Goal: Use online tool/utility: Utilize a website feature to perform a specific function

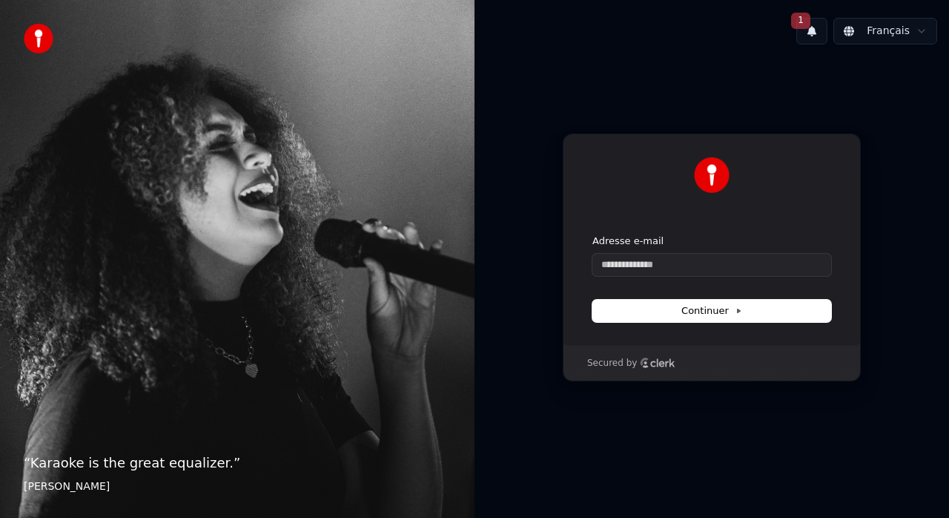
click at [633, 259] on input "Adresse e-mail" at bounding box center [712, 265] width 239 height 22
type input "*"
click at [593, 234] on button "submit" at bounding box center [593, 234] width 0 height 0
type input "**********"
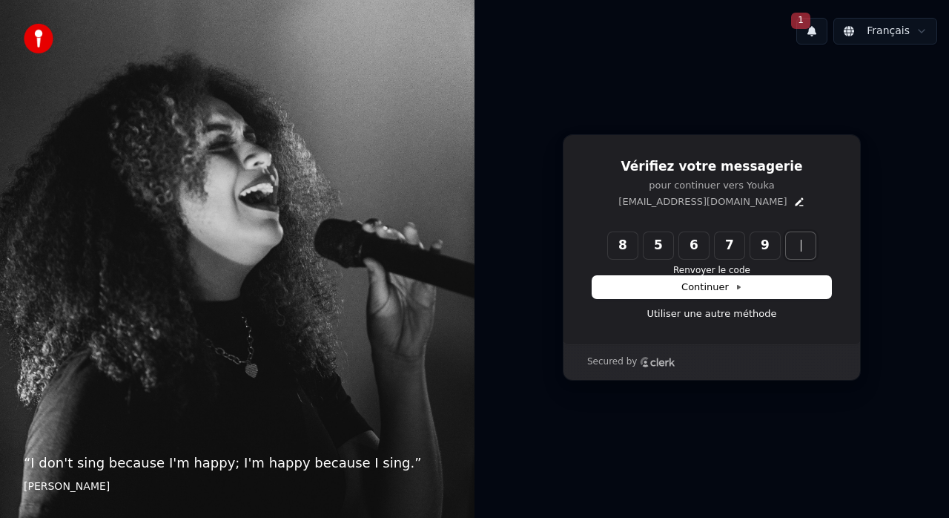
type input "******"
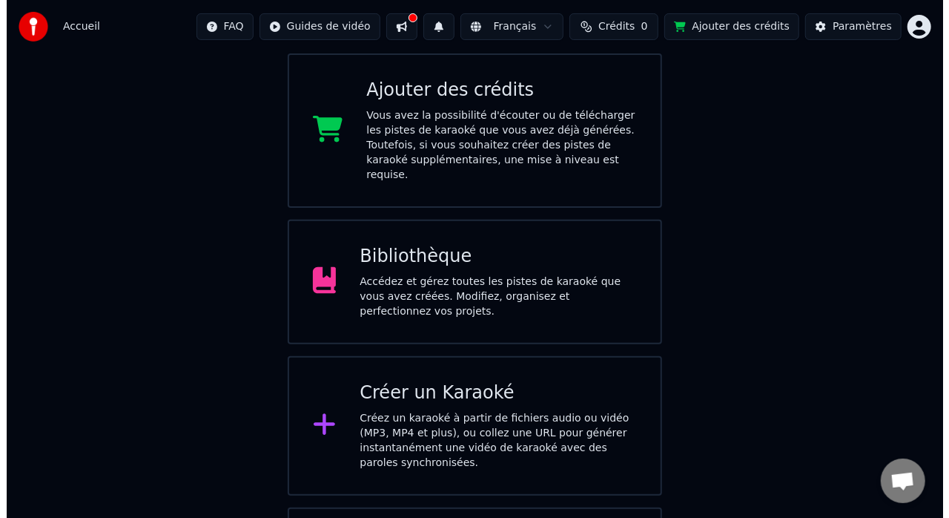
scroll to position [223, 0]
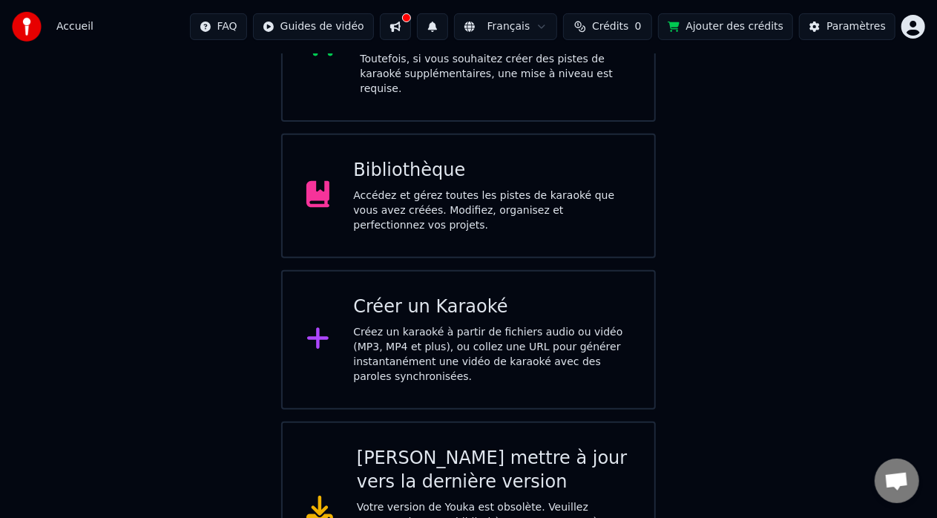
click at [410, 325] on div "Créez un karaoké à partir de fichiers audio ou vidéo (MP3, MP4 et plus), ou col…" at bounding box center [491, 354] width 277 height 59
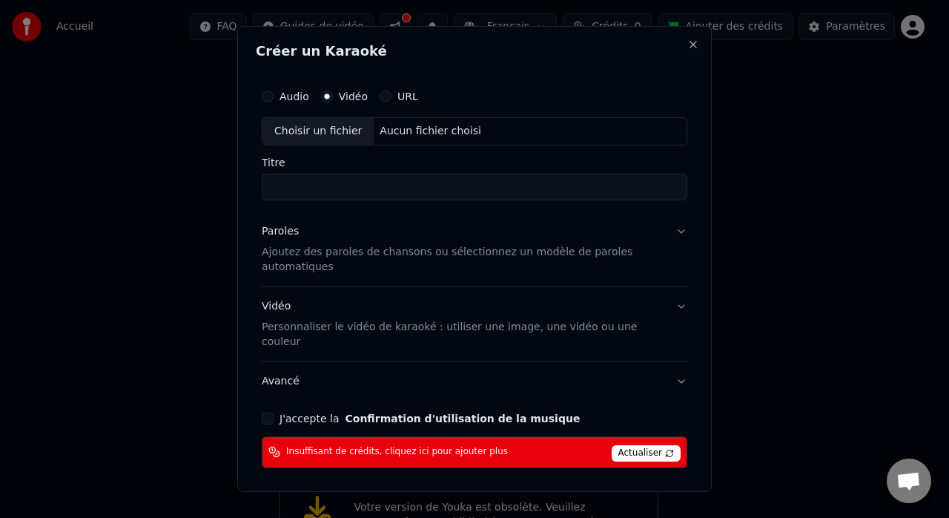
click at [267, 96] on button "Audio" at bounding box center [268, 96] width 12 height 12
click at [330, 128] on div "Choisir un fichier" at bounding box center [318, 131] width 111 height 27
type input "**********"
click at [324, 188] on input "**********" at bounding box center [475, 187] width 426 height 27
click at [395, 252] on p "Ajoutez des paroles de chansons ou sélectionnez un modèle de paroles automatiqu…" at bounding box center [463, 260] width 402 height 30
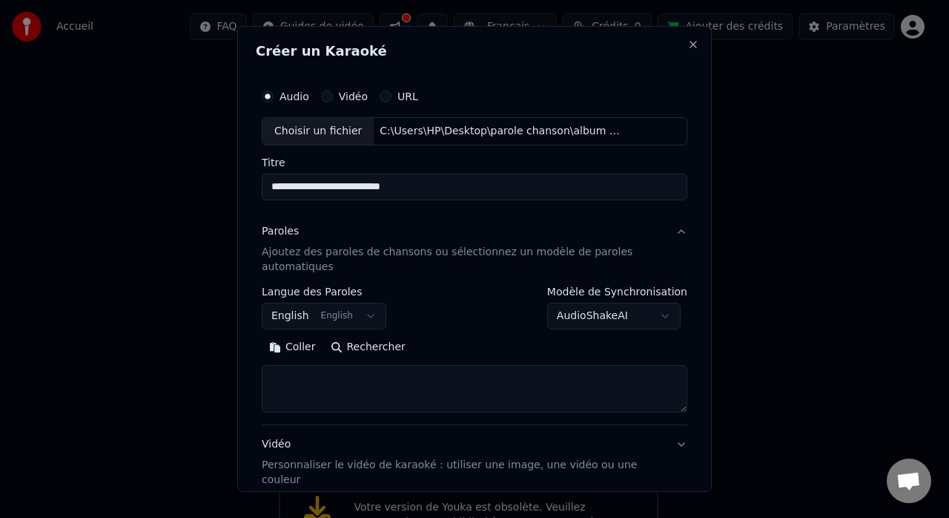
click at [366, 317] on button "English English" at bounding box center [324, 316] width 125 height 27
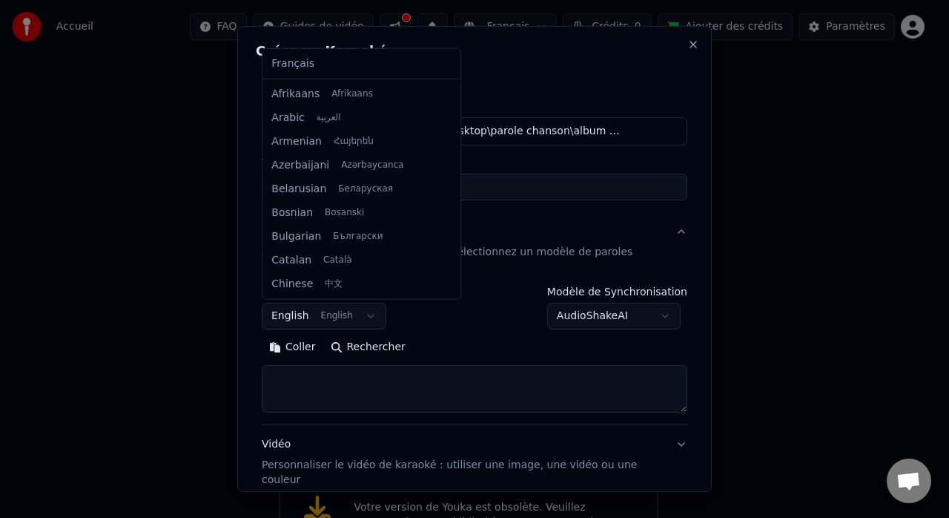
scroll to position [119, 0]
select select "**"
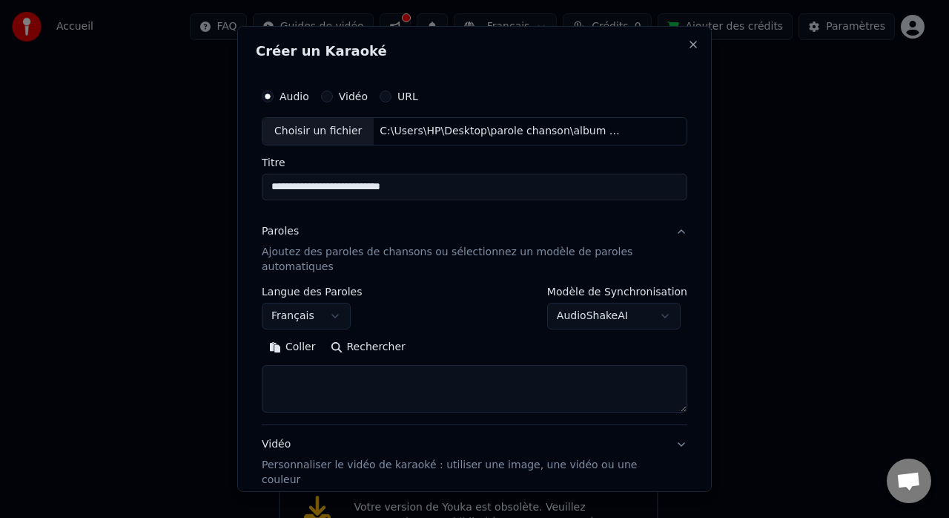
click at [291, 346] on button "Coller" at bounding box center [293, 347] width 62 height 24
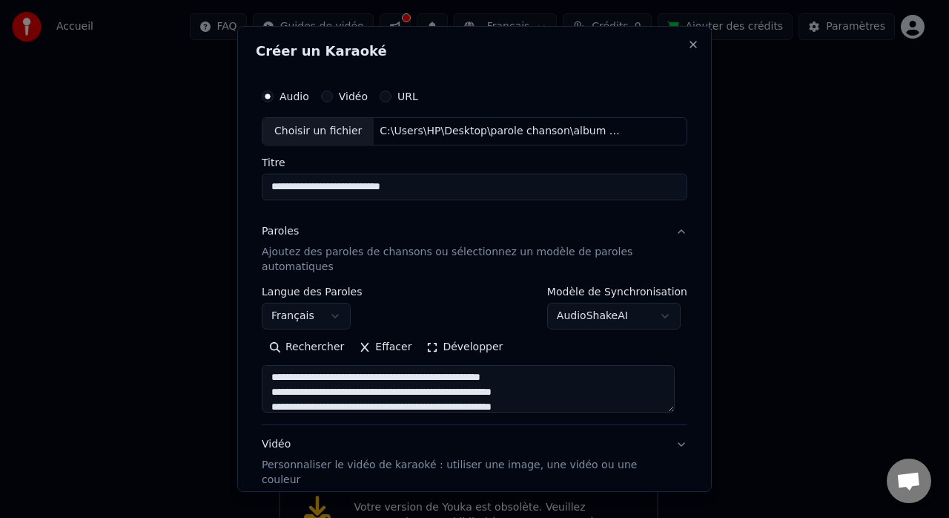
scroll to position [0, 0]
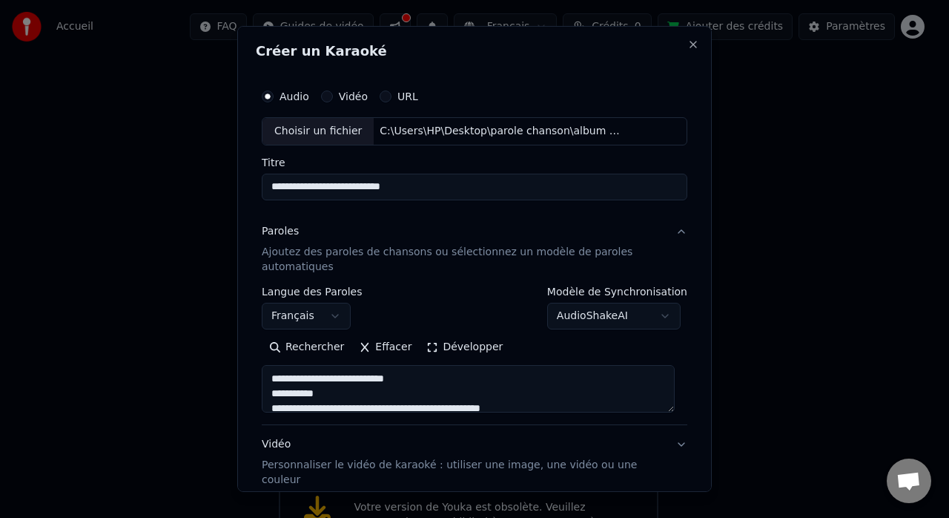
drag, startPoint x: 417, startPoint y: 380, endPoint x: 257, endPoint y: 374, distance: 159.6
click at [257, 374] on div "**********" at bounding box center [475, 344] width 438 height 536
click at [269, 390] on textarea at bounding box center [468, 388] width 413 height 47
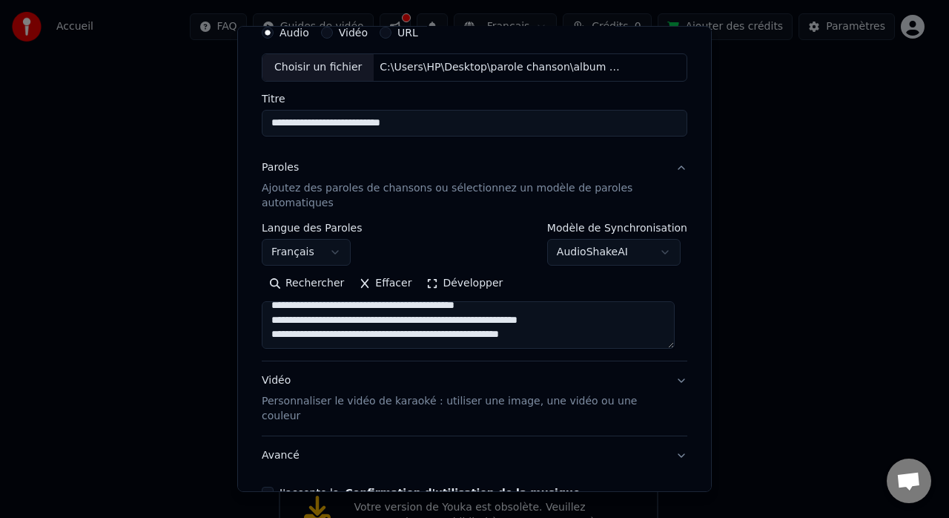
scroll to position [148, 0]
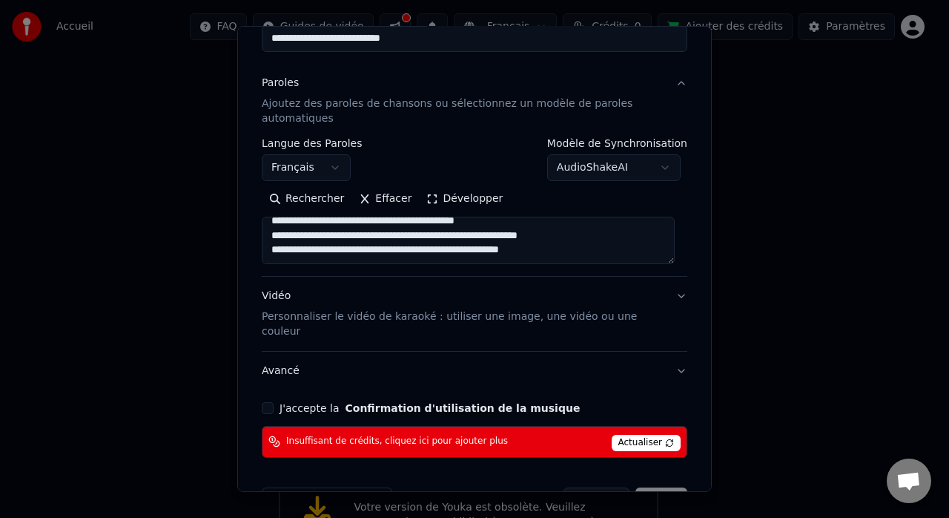
type textarea "**********"
click at [286, 316] on p "Personnaliser le vidéo de karaoké : utiliser une image, une vidéo ou une couleur" at bounding box center [463, 324] width 402 height 30
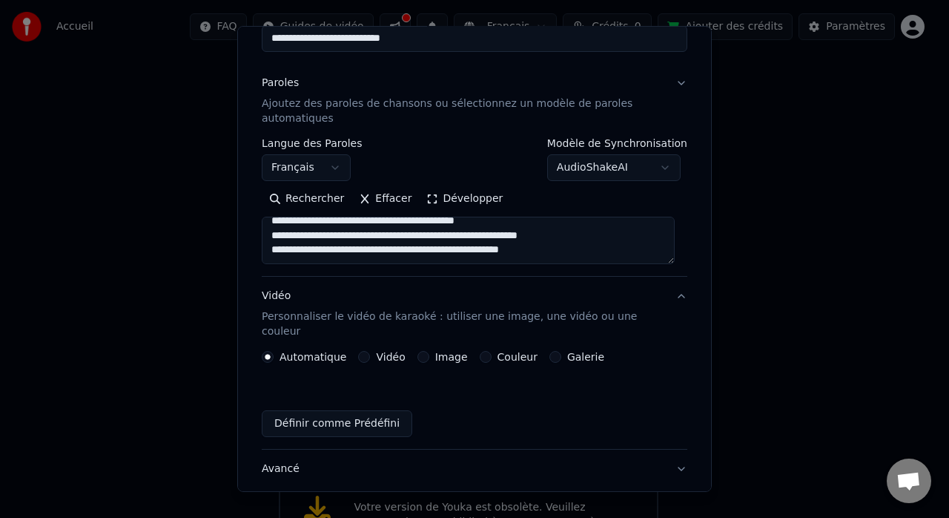
scroll to position [139, 0]
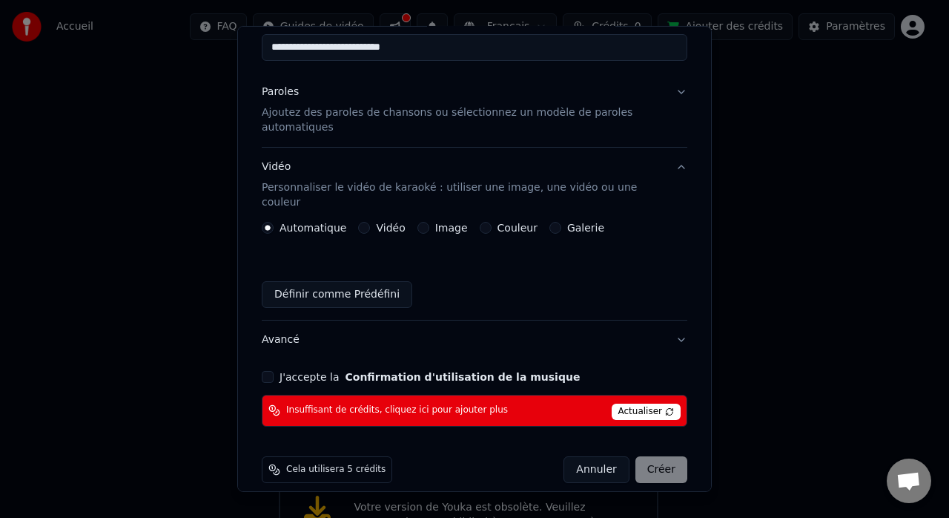
click at [358, 222] on button "Vidéo" at bounding box center [364, 228] width 12 height 12
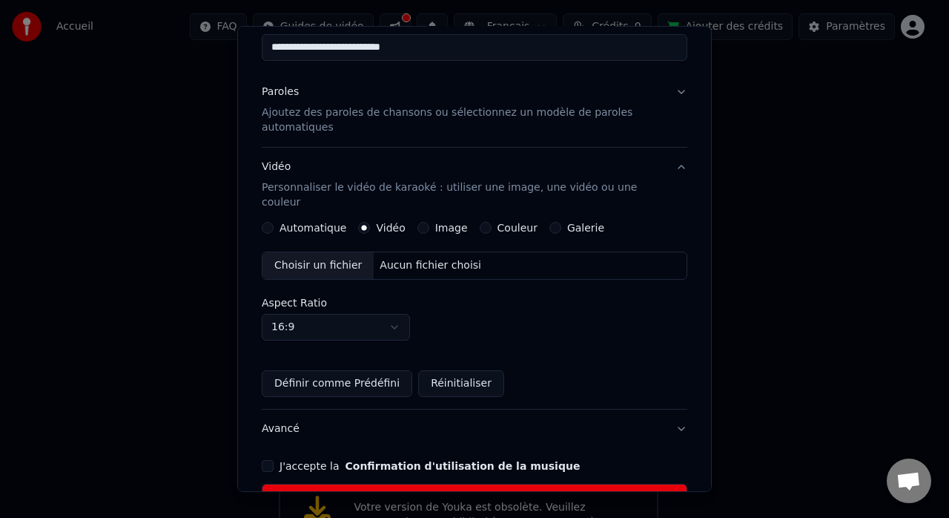
click at [418, 222] on button "Image" at bounding box center [424, 228] width 12 height 12
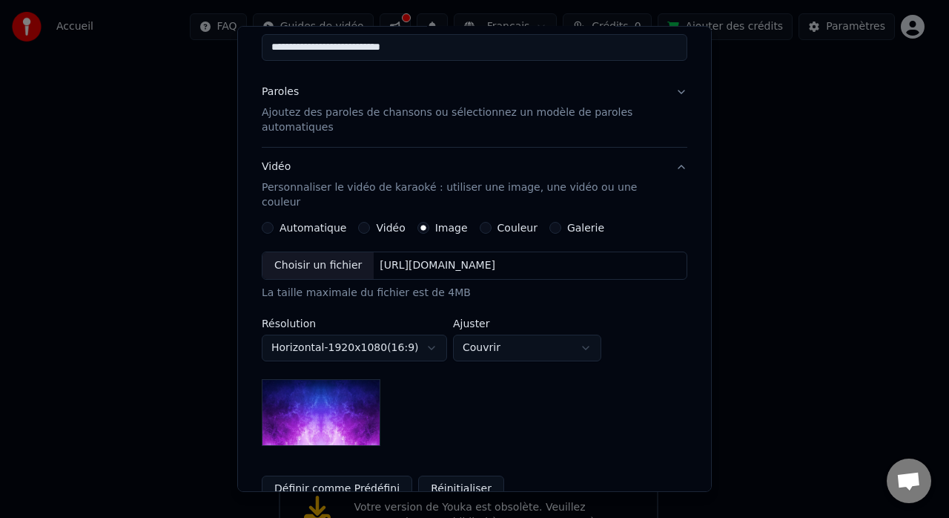
click at [335, 256] on div "Choisir un fichier" at bounding box center [318, 265] width 111 height 27
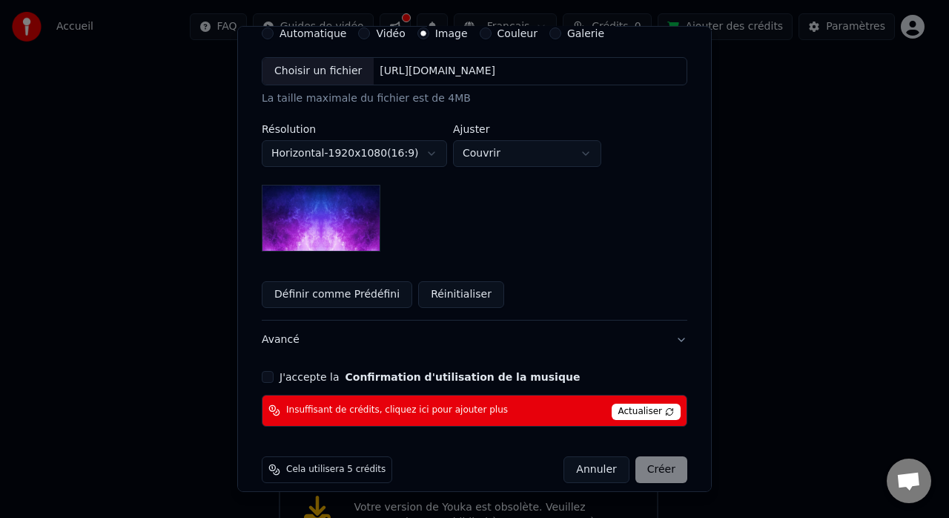
click at [263, 371] on button "J'accepte la Confirmation d'utilisation de la musique" at bounding box center [268, 377] width 12 height 12
click at [640, 456] on div "Annuler Créer" at bounding box center [626, 469] width 124 height 27
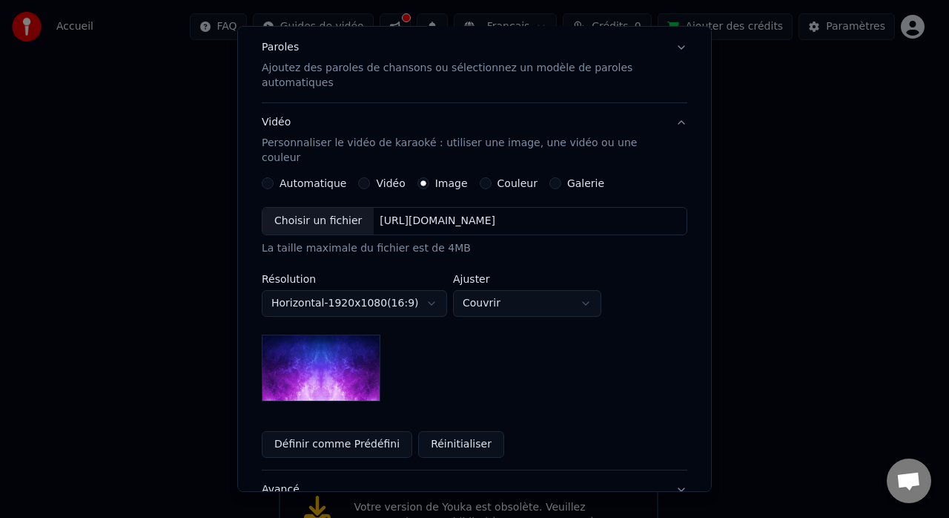
scroll to position [111, 0]
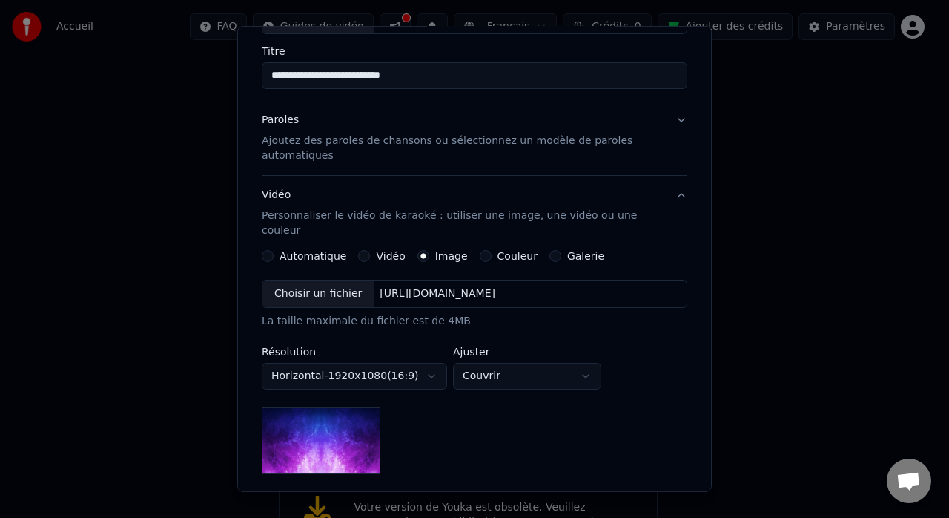
click at [271, 250] on button "Automatique" at bounding box center [268, 256] width 12 height 12
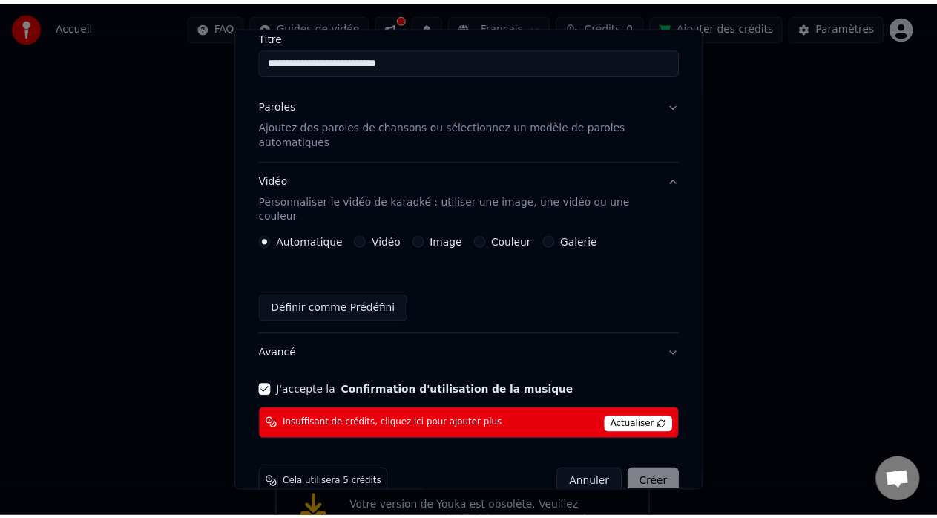
scroll to position [139, 0]
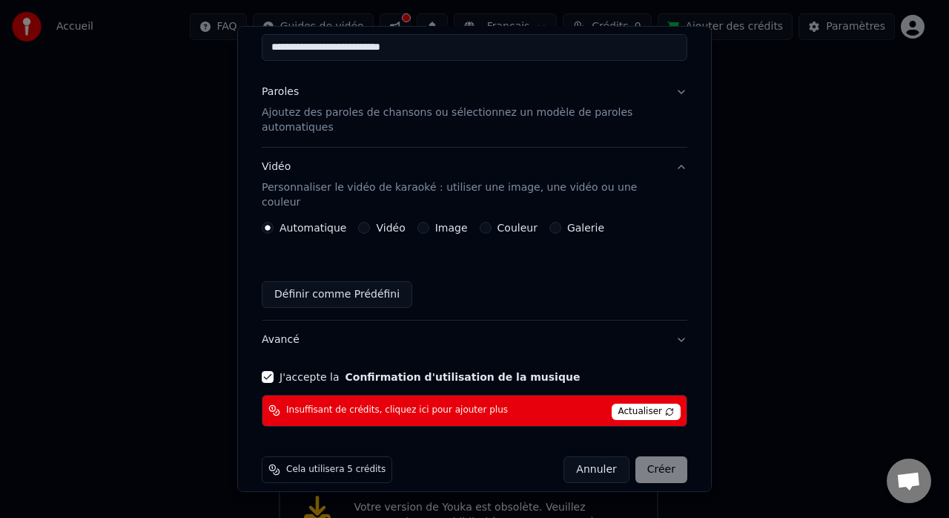
click at [639, 456] on div "Annuler Créer" at bounding box center [626, 469] width 124 height 27
click at [625, 404] on span "Actualiser" at bounding box center [647, 412] width 70 height 16
click at [646, 456] on div "Annuler Créer" at bounding box center [626, 469] width 124 height 27
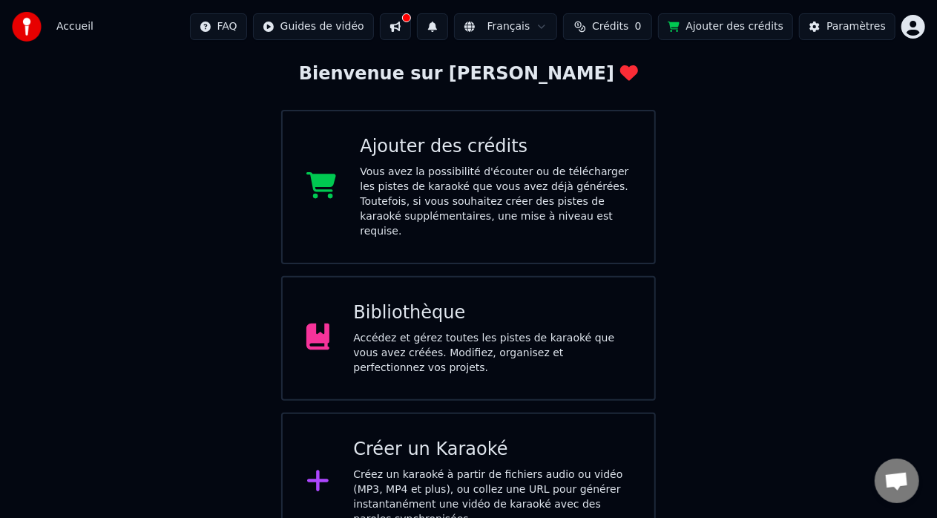
scroll to position [0, 0]
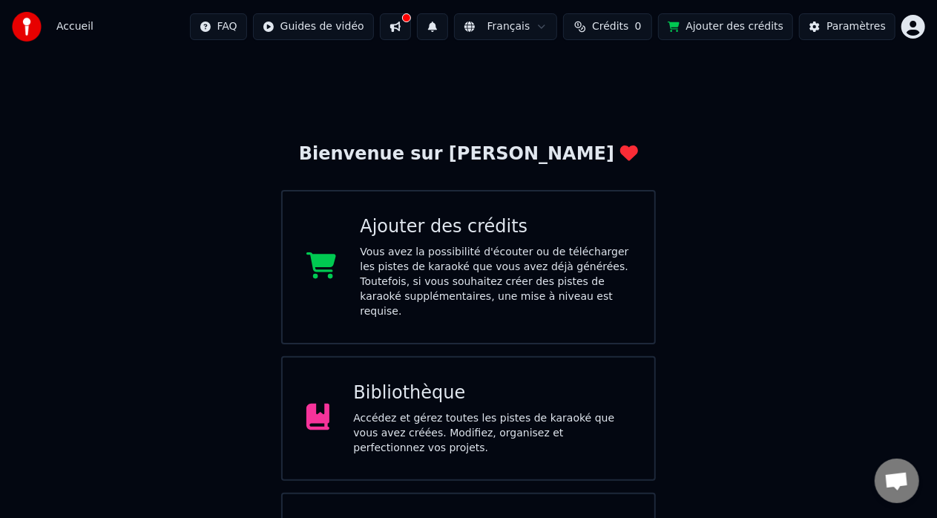
click at [58, 27] on span "Accueil" at bounding box center [74, 26] width 37 height 15
drag, startPoint x: 80, startPoint y: 33, endPoint x: 61, endPoint y: 33, distance: 19.3
click at [79, 33] on span "Accueil" at bounding box center [74, 26] width 37 height 15
click at [22, 28] on img at bounding box center [27, 27] width 30 height 30
